Goal: Task Accomplishment & Management: Manage account settings

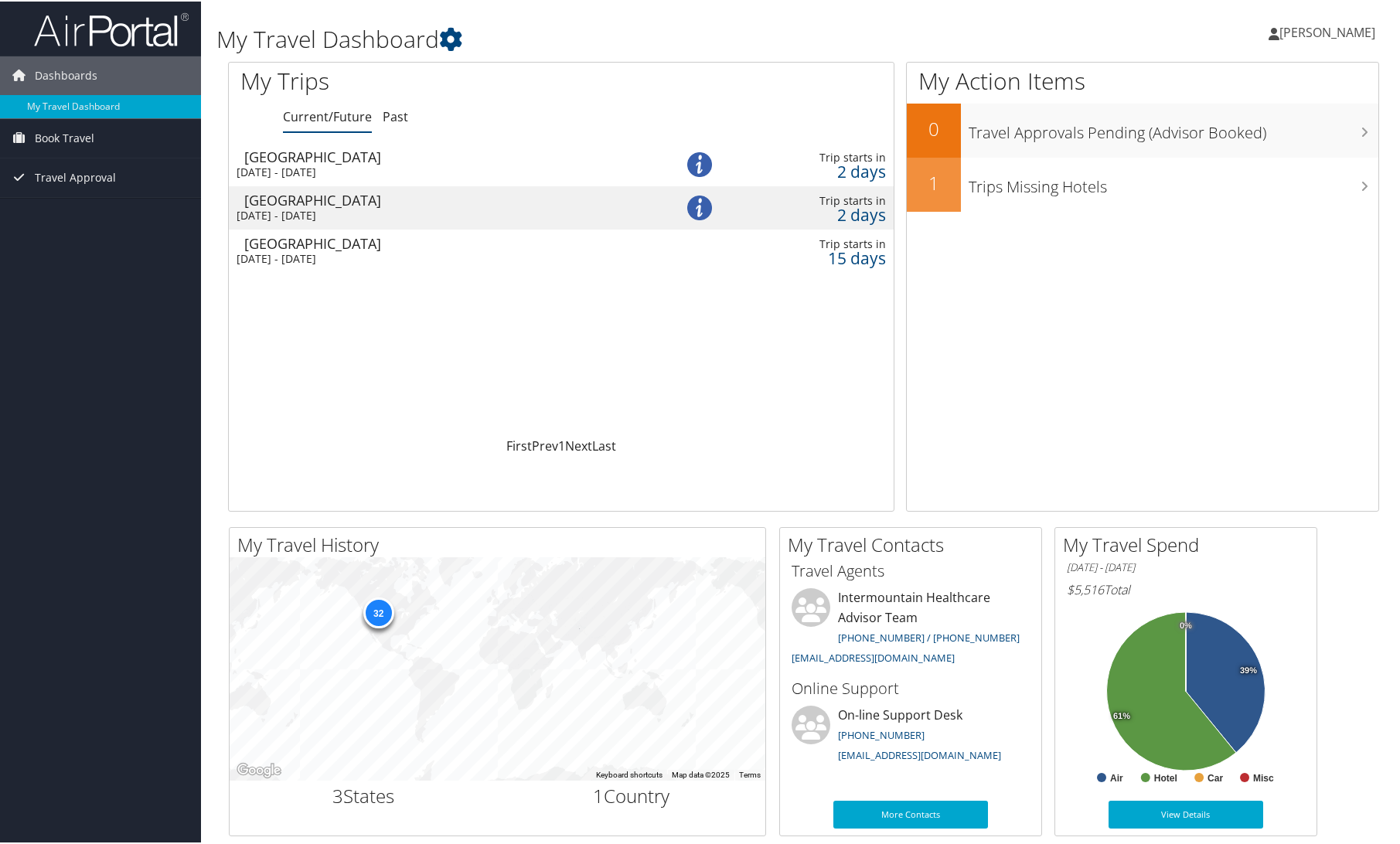
click at [1290, 28] on span "[PERSON_NAME]" at bounding box center [1327, 31] width 96 height 17
click at [1248, 83] on link "My Settings" at bounding box center [1285, 85] width 172 height 26
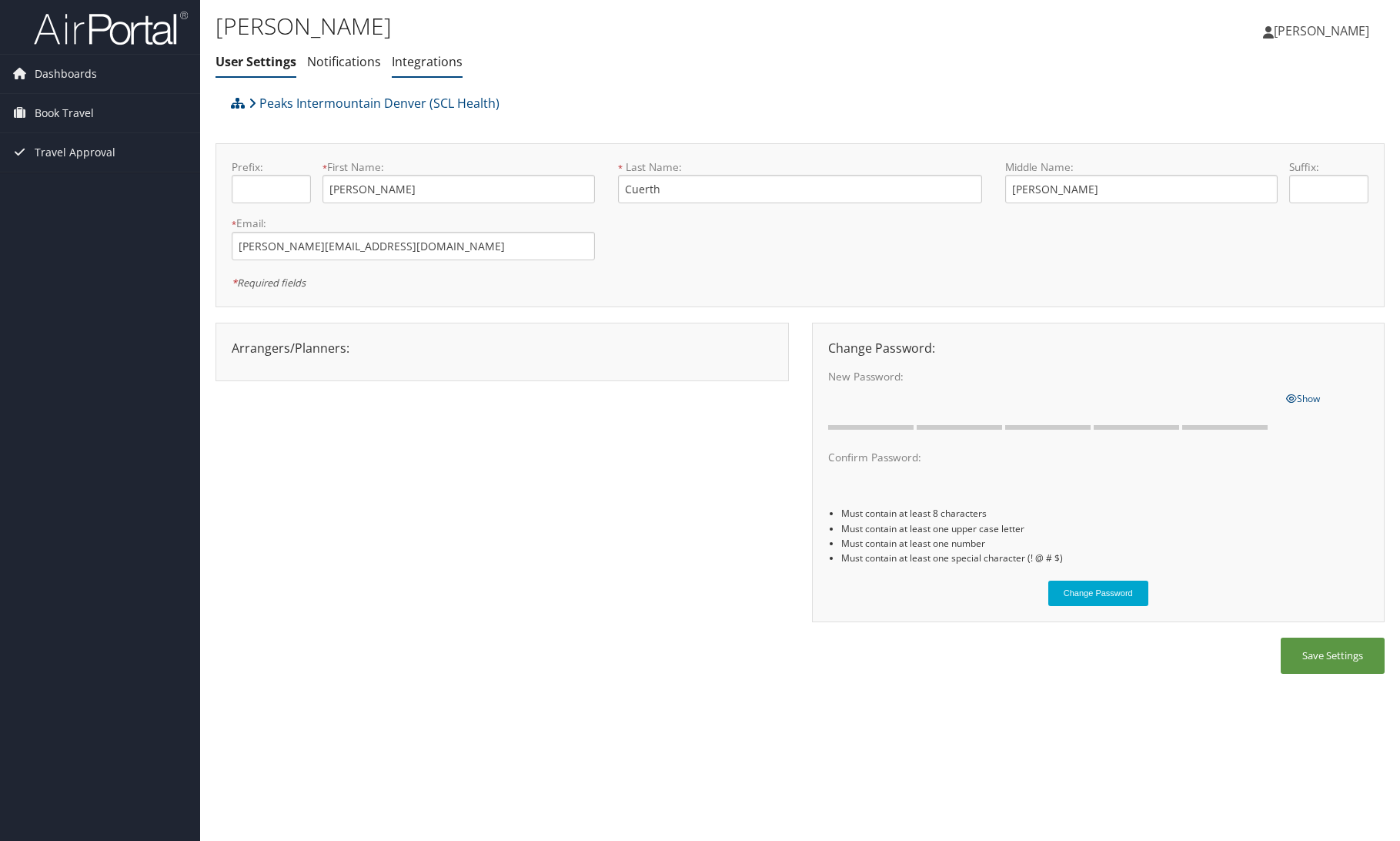
click at [426, 63] on link "Integrations" at bounding box center [427, 62] width 71 height 17
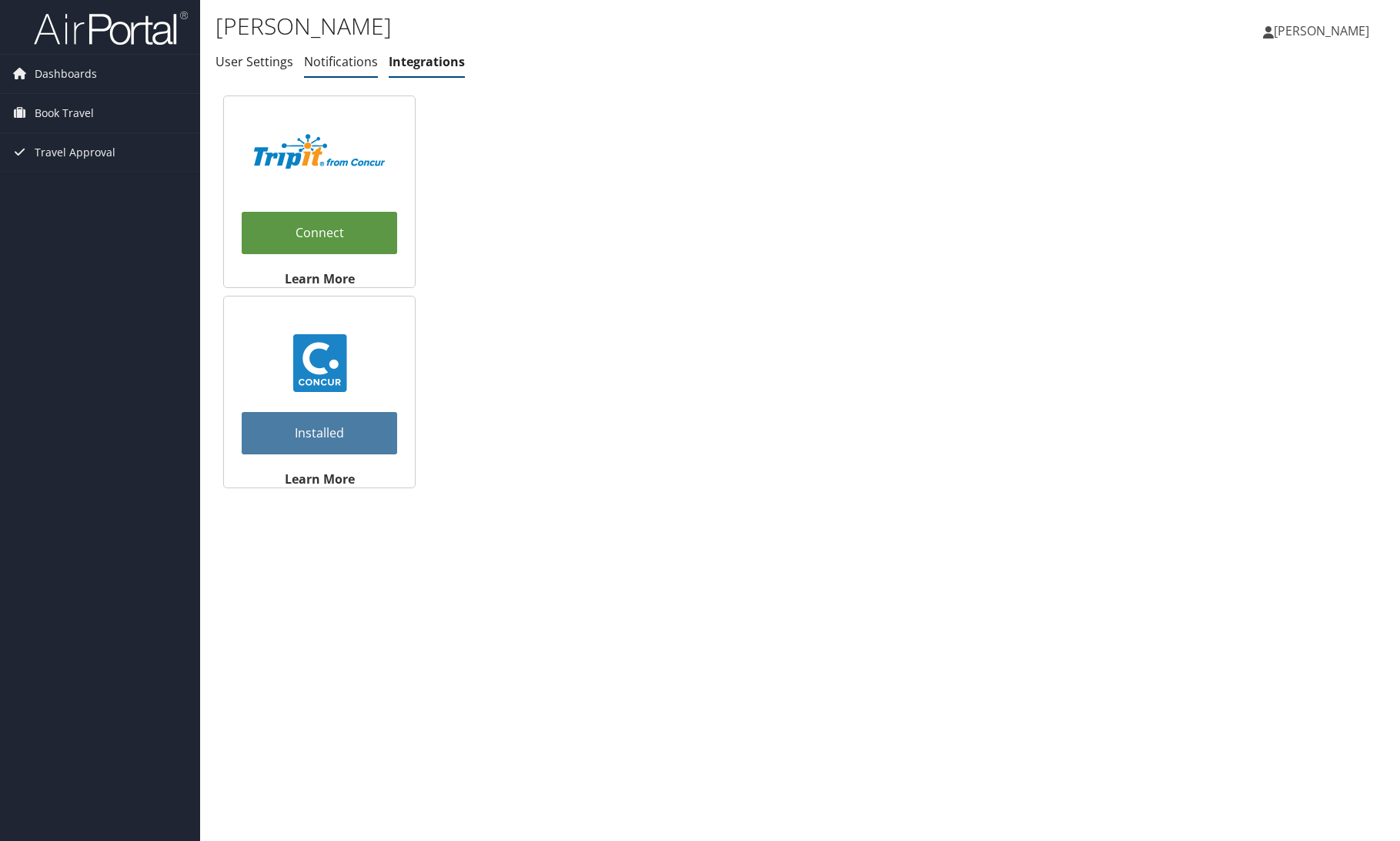
click at [324, 61] on link "Notifications" at bounding box center [341, 62] width 74 height 17
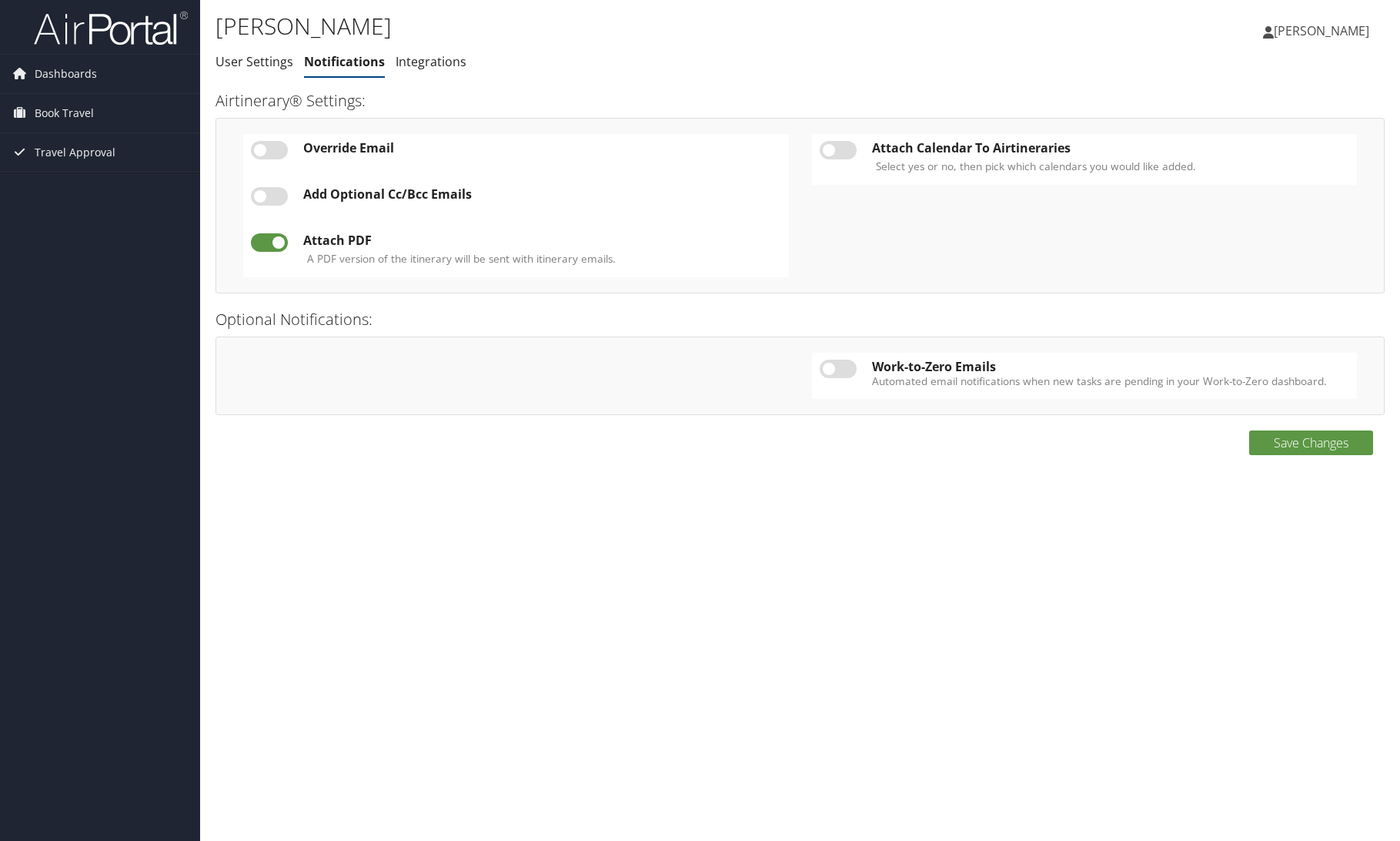
click at [1316, 33] on span "[PERSON_NAME]" at bounding box center [1321, 31] width 95 height 17
click at [1219, 139] on link "View Travel Profile" at bounding box center [1282, 136] width 171 height 26
click at [64, 78] on span "Dashboards" at bounding box center [65, 74] width 63 height 38
click at [24, 74] on icon at bounding box center [19, 74] width 23 height 23
click at [59, 64] on span "Dashboards" at bounding box center [65, 74] width 63 height 38
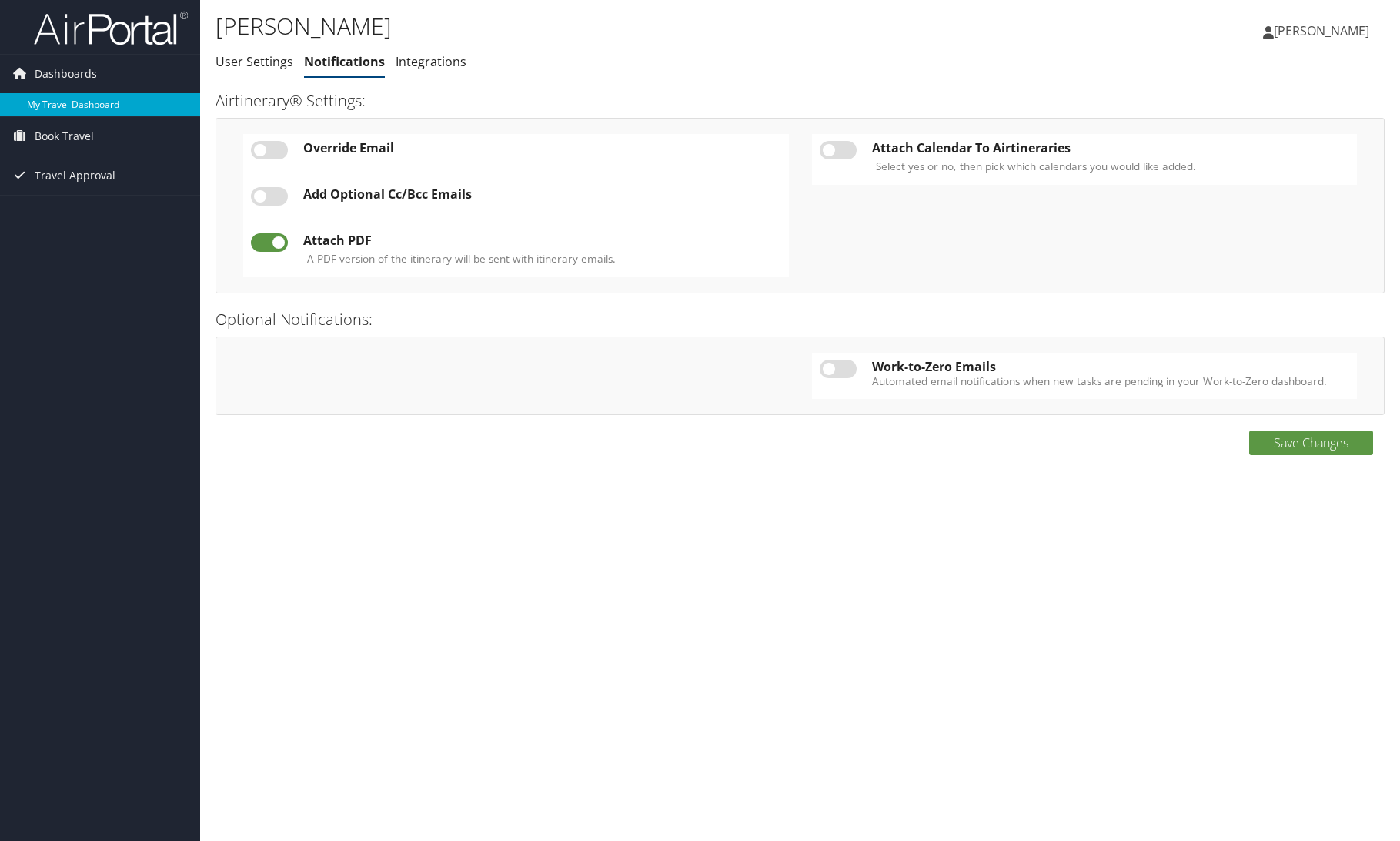
click at [78, 105] on link "My Travel Dashboard" at bounding box center [100, 105] width 200 height 23
